Goal: Transaction & Acquisition: Obtain resource

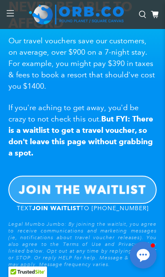
scroll to position [585, 0]
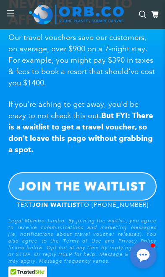
click at [117, 186] on b "JOIN THE WAITLIST" at bounding box center [82, 186] width 127 height 14
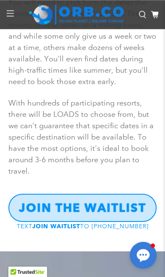
scroll to position [1774, 0]
click at [11, 11] on div at bounding box center [9, 14] width 19 height 29
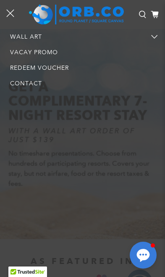
scroll to position [34, 0]
click at [151, 36] on span at bounding box center [144, 37] width 41 height 16
click at [0, 29] on input "Wall Art" at bounding box center [0, 29] width 0 height 0
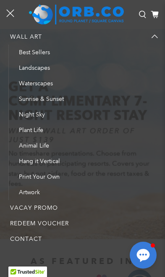
click at [153, 37] on span at bounding box center [144, 37] width 41 height 16
click at [0, 29] on input "Wall Art" at bounding box center [0, 29] width 0 height 0
checkbox input "false"
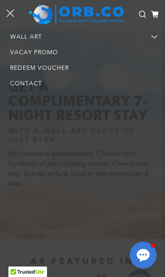
click at [44, 53] on link "Vacay Promo" at bounding box center [82, 53] width 165 height 16
